Goal: Transaction & Acquisition: Purchase product/service

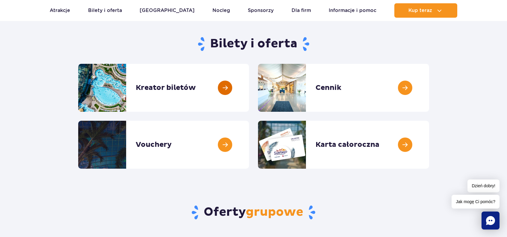
scroll to position [60, 0]
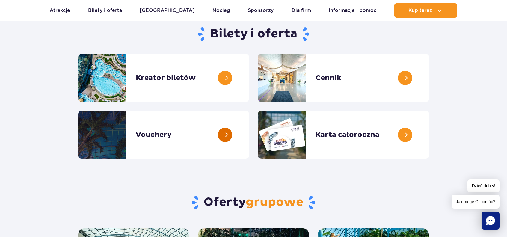
click at [249, 140] on link at bounding box center [249, 135] width 0 height 48
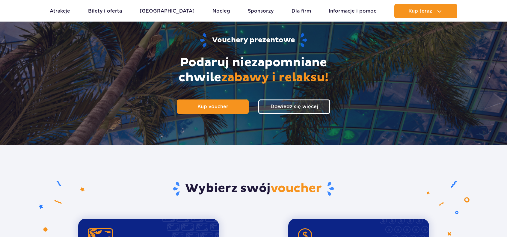
scroll to position [60, 0]
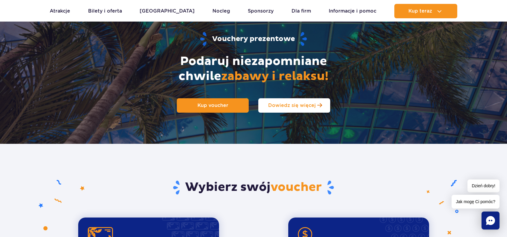
click at [285, 107] on span "Dowiedz się więcej" at bounding box center [292, 105] width 48 height 6
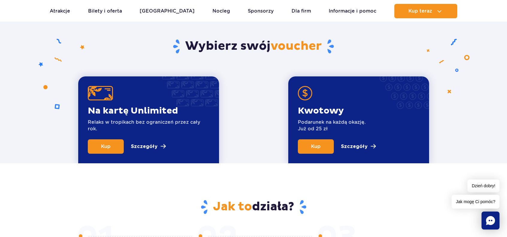
scroll to position [204, 0]
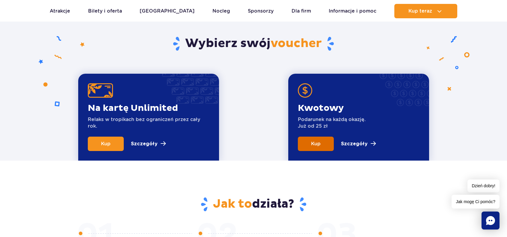
click at [323, 142] on link "Kup" at bounding box center [316, 144] width 36 height 14
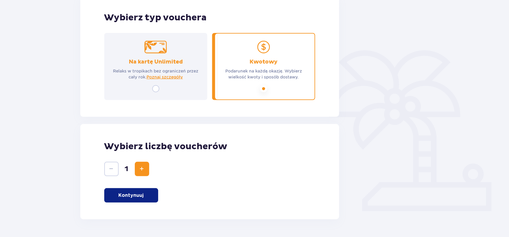
scroll to position [86, 0]
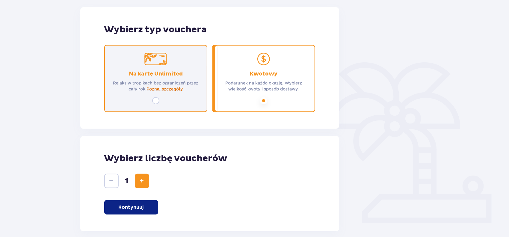
click at [157, 88] on span "Poznaj szczegóły" at bounding box center [164, 89] width 36 height 6
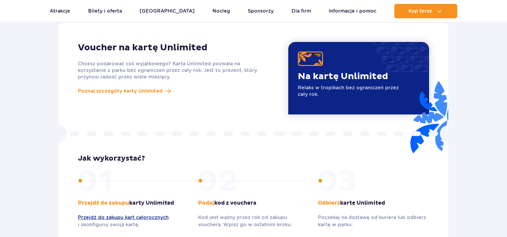
scroll to position [520, 0]
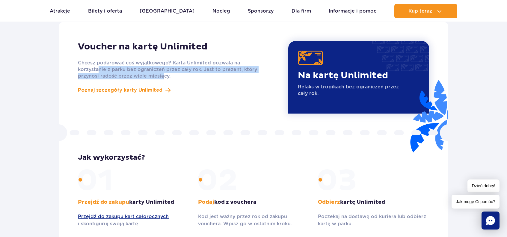
drag, startPoint x: 98, startPoint y: 61, endPoint x: 163, endPoint y: 71, distance: 65.1
click at [163, 71] on p "Chcesz podarować coś wyjątkowego? Karta Unlimited pozwala na korzystanie z park…" at bounding box center [173, 70] width 190 height 20
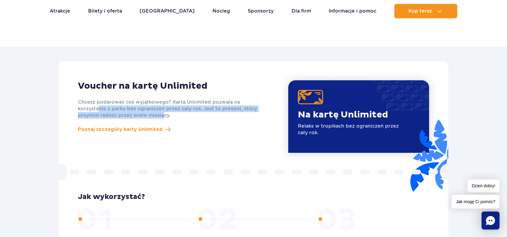
scroll to position [490, 0]
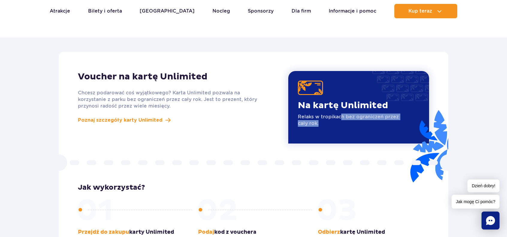
drag, startPoint x: 341, startPoint y: 112, endPoint x: 381, endPoint y: 113, distance: 39.9
click at [381, 113] on p "Relaks w tropikach bez ograniczeń przez cały rok." at bounding box center [348, 119] width 101 height 13
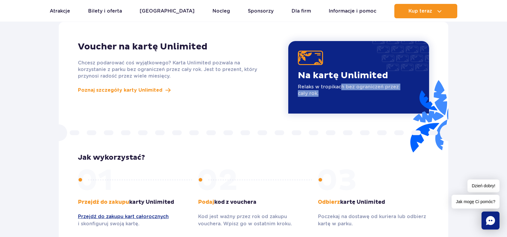
scroll to position [550, 0]
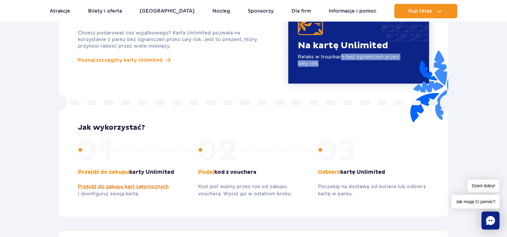
click at [109, 183] on link "Przejdź do zakupu kart całorocznych" at bounding box center [133, 186] width 111 height 7
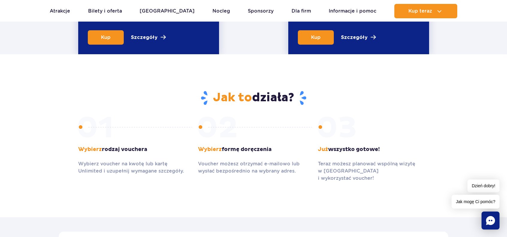
scroll to position [190, 0]
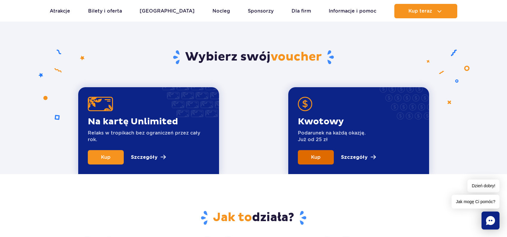
click at [302, 153] on link "Kup" at bounding box center [316, 157] width 36 height 14
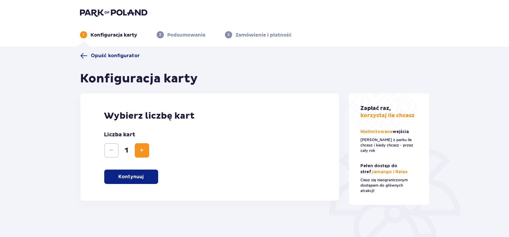
click at [139, 178] on p "Kontynuuj" at bounding box center [131, 176] width 25 height 7
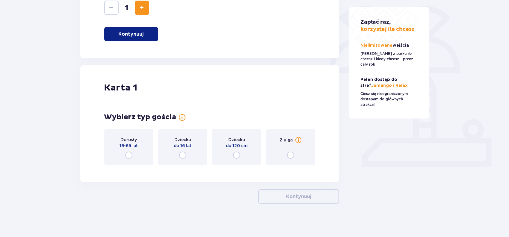
scroll to position [145, 0]
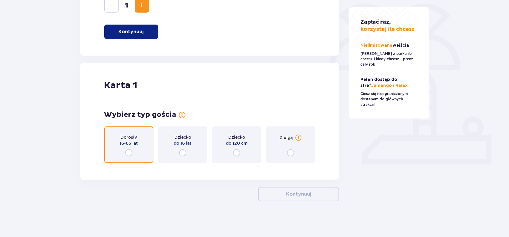
click at [129, 151] on input "radio" at bounding box center [128, 152] width 7 height 7
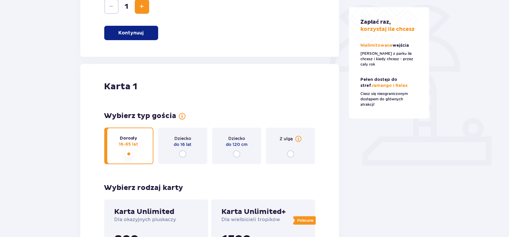
scroll to position [110, 0]
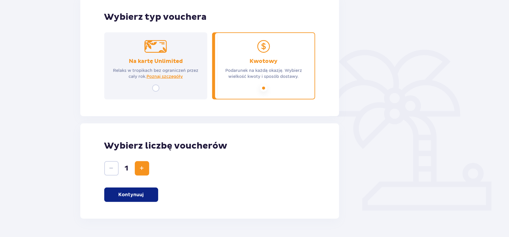
scroll to position [116, 0]
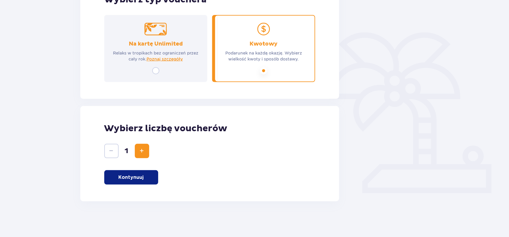
click at [141, 176] on p "Kontynuuj" at bounding box center [131, 177] width 25 height 7
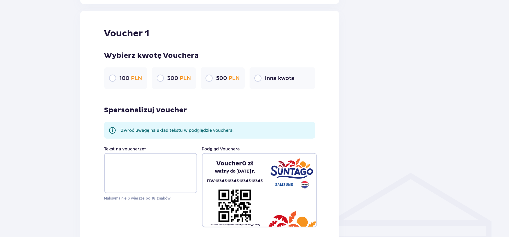
scroll to position [317, 0]
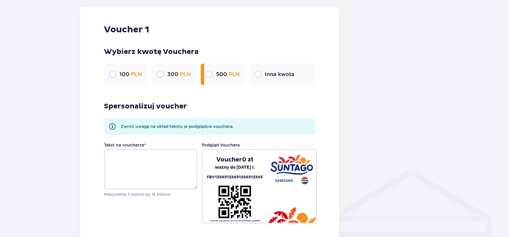
click at [211, 74] on input "radio" at bounding box center [208, 74] width 7 height 7
radio input "true"
click at [264, 73] on div "Inna kwota" at bounding box center [282, 74] width 66 height 22
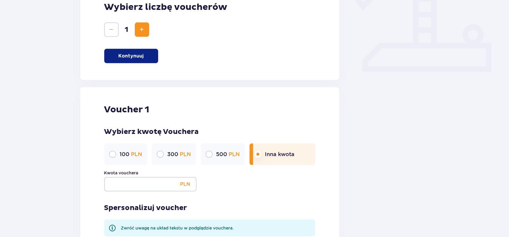
scroll to position [258, 0]
